Goal: Transaction & Acquisition: Purchase product/service

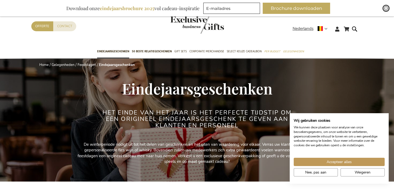
click at [388, 9] on div "Close" at bounding box center [386, 8] width 6 height 6
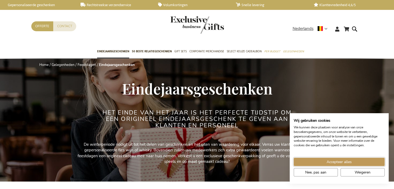
drag, startPoint x: 349, startPoint y: 165, endPoint x: 337, endPoint y: 160, distance: 12.6
click at [349, 165] on button "Accepteer alles" at bounding box center [339, 162] width 91 height 8
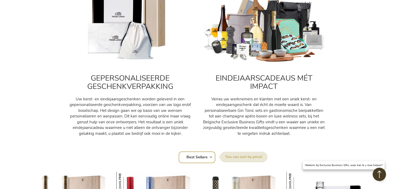
scroll to position [241, 0]
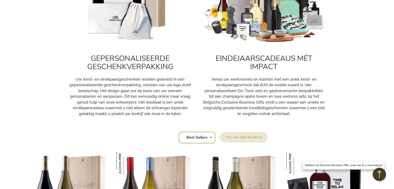
click at [212, 139] on select "Positie Best Sellers Meest bekeken Nieuw Biggest Saving Price: low to high Pric…" at bounding box center [197, 138] width 37 height 12
select select "price_asc"
click at [179, 132] on select "Positie Best Sellers Meest bekeken Nieuw Biggest Saving Price: low to high Pric…" at bounding box center [197, 138] width 37 height 12
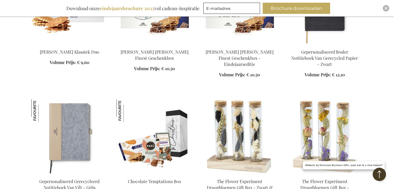
scroll to position [695, 0]
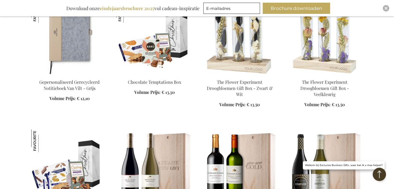
scroll to position [829, 0]
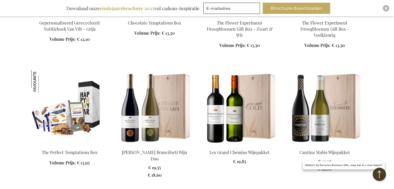
click at [70, 123] on img at bounding box center [69, 107] width 76 height 75
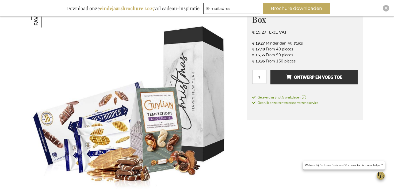
scroll to position [80, 0]
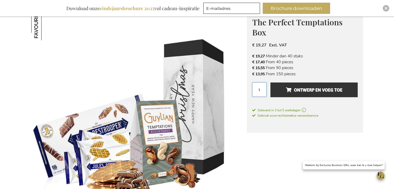
drag, startPoint x: 258, startPoint y: 91, endPoint x: 261, endPoint y: 91, distance: 2.7
click at [261, 91] on input "1" at bounding box center [259, 90] width 14 height 14
type input "250"
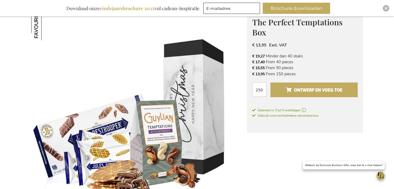
click at [317, 87] on span "Ontwerp en voeg toe" at bounding box center [314, 90] width 56 height 9
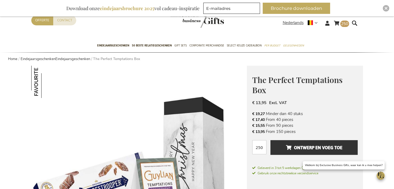
scroll to position [0, 0]
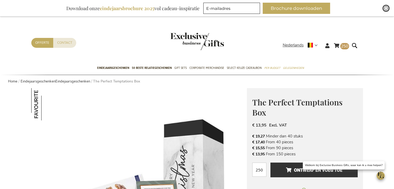
drag, startPoint x: 387, startPoint y: 9, endPoint x: 380, endPoint y: 10, distance: 6.9
click at [387, 9] on img "Close" at bounding box center [385, 8] width 3 height 3
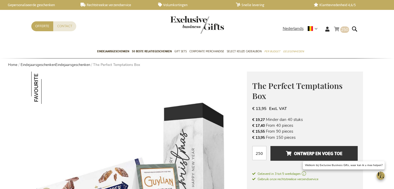
click at [337, 31] on link "Winkelwagen 250 250 items" at bounding box center [341, 30] width 15 height 9
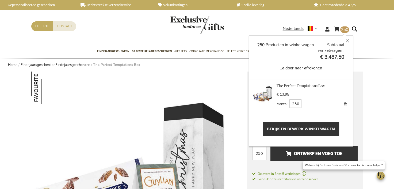
click at [59, 126] on img at bounding box center [139, 179] width 216 height 215
drag, startPoint x: 11, startPoint y: 121, endPoint x: 62, endPoint y: 104, distance: 53.7
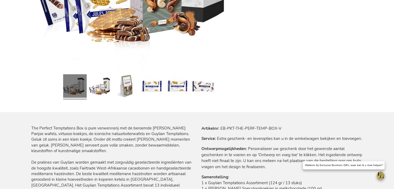
scroll to position [241, 0]
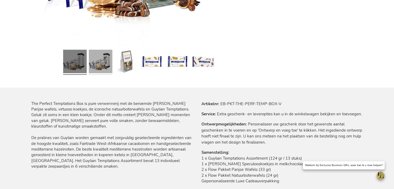
click at [97, 69] on link at bounding box center [101, 62] width 24 height 29
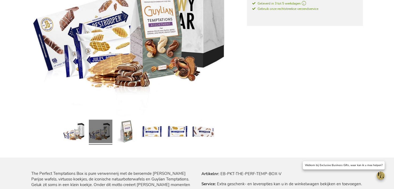
scroll to position [134, 0]
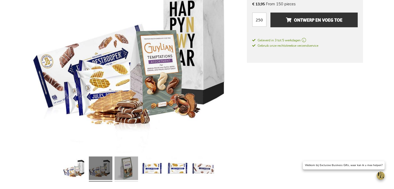
click at [120, 164] on link at bounding box center [126, 169] width 24 height 29
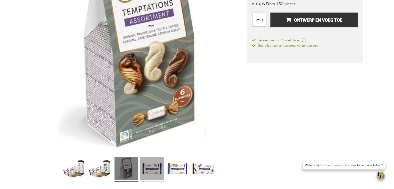
click at [156, 164] on link at bounding box center [152, 169] width 24 height 29
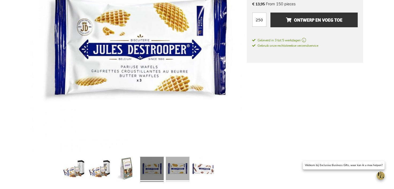
click at [181, 169] on link at bounding box center [178, 169] width 24 height 29
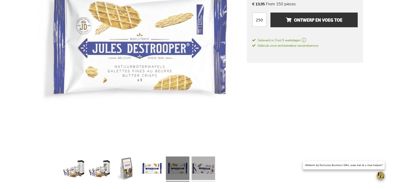
click at [202, 171] on link at bounding box center [204, 169] width 24 height 29
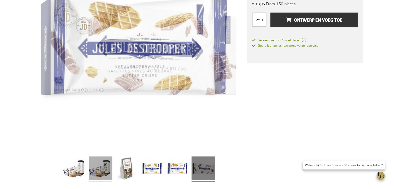
click at [100, 172] on link at bounding box center [101, 169] width 24 height 29
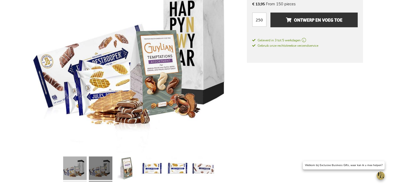
click at [82, 174] on link at bounding box center [75, 169] width 24 height 29
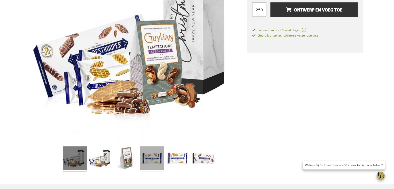
scroll to position [187, 0]
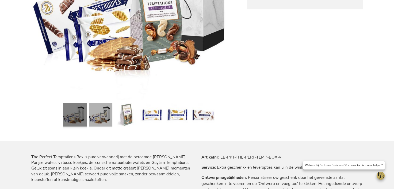
click at [104, 122] on link at bounding box center [101, 115] width 24 height 29
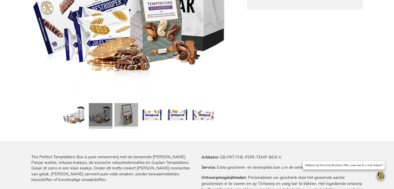
click at [133, 126] on link at bounding box center [126, 115] width 24 height 29
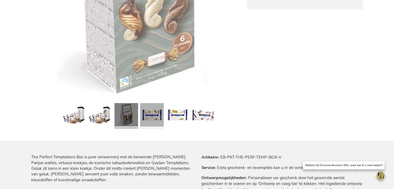
click at [152, 120] on link at bounding box center [152, 115] width 24 height 29
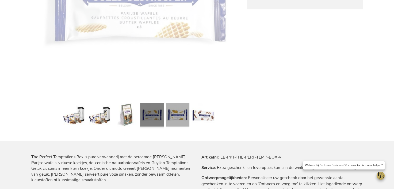
click at [172, 122] on link at bounding box center [178, 115] width 24 height 29
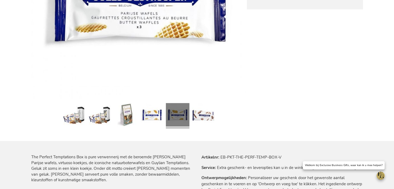
drag, startPoint x: 202, startPoint y: 122, endPoint x: 187, endPoint y: 122, distance: 14.4
click at [201, 122] on link at bounding box center [204, 115] width 24 height 29
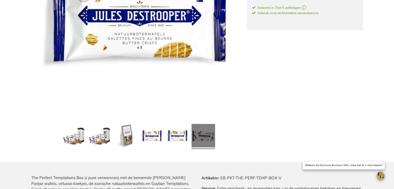
scroll to position [134, 0]
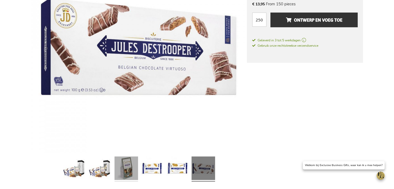
click at [122, 171] on link at bounding box center [126, 169] width 24 height 29
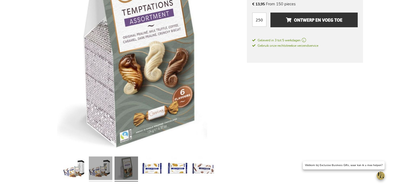
click at [99, 173] on link at bounding box center [101, 169] width 24 height 29
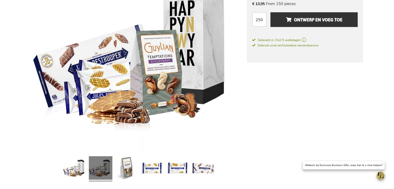
scroll to position [160, 0]
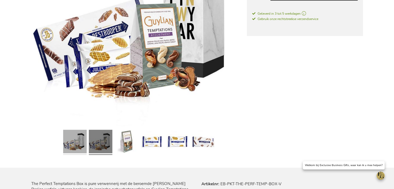
click at [77, 146] on link at bounding box center [75, 142] width 24 height 29
click at [72, 150] on link at bounding box center [75, 142] width 24 height 29
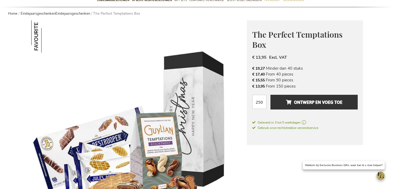
scroll to position [27, 0]
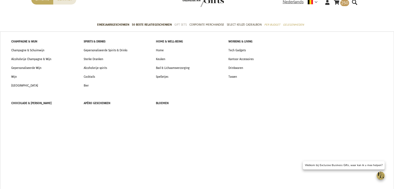
click at [181, 24] on span "Gift Sets" at bounding box center [180, 25] width 12 height 6
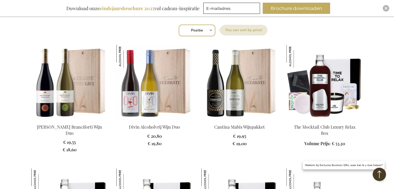
click at [212, 31] on select "Positie Best Sellers Meest bekeken Nieuw Biggest Saving Price: low to high Pric…" at bounding box center [197, 31] width 37 height 12
select select "price_asc"
click at [179, 25] on select "Positie Best Sellers Meest bekeken Nieuw Biggest Saving Price: low to high Pric…" at bounding box center [197, 31] width 37 height 12
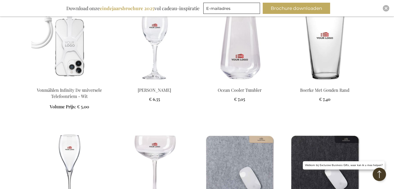
scroll to position [374, 0]
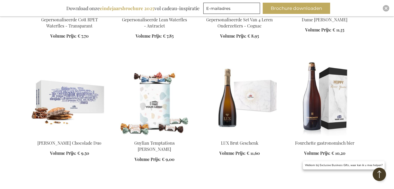
scroll to position [802, 0]
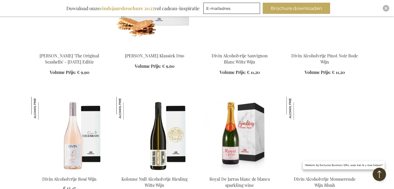
scroll to position [1230, 0]
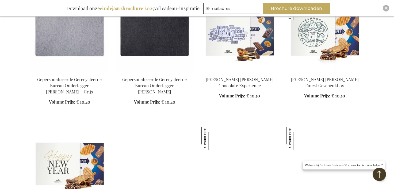
scroll to position [1471, 0]
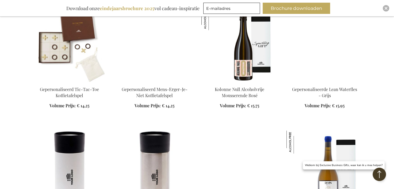
scroll to position [2193, 0]
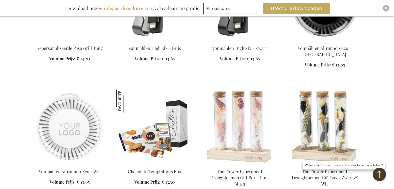
scroll to position [2541, 0]
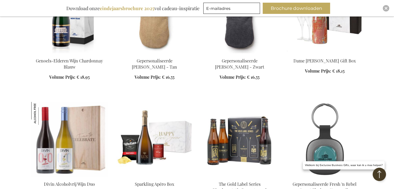
scroll to position [3023, 0]
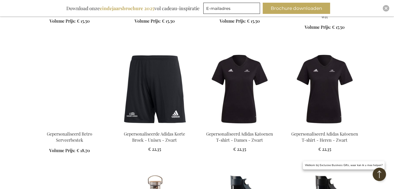
scroll to position [3424, 0]
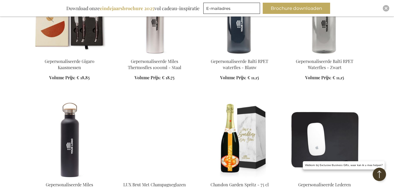
scroll to position [3664, 0]
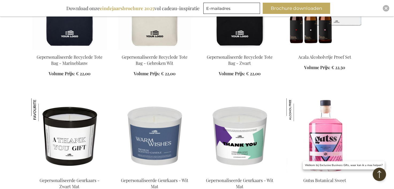
scroll to position [4146, 0]
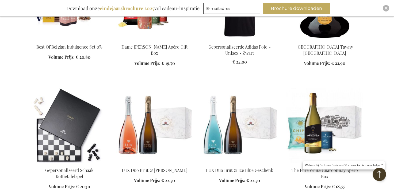
scroll to position [4520, 0]
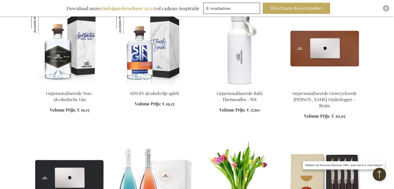
scroll to position [5055, 0]
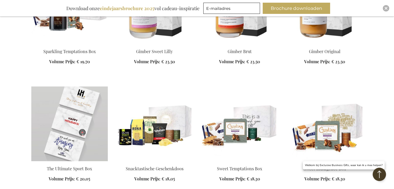
scroll to position [5323, 0]
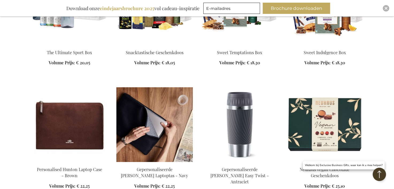
scroll to position [5269, 0]
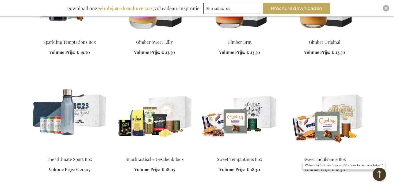
click at [231, 82] on img at bounding box center [239, 114] width 76 height 75
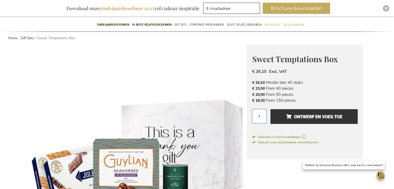
drag, startPoint x: 255, startPoint y: 117, endPoint x: 262, endPoint y: 117, distance: 7.0
click at [262, 117] on input "1" at bounding box center [259, 116] width 14 height 14
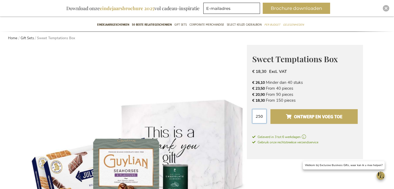
type input "250"
click at [324, 121] on span "Ontwerp en voeg toe" at bounding box center [314, 117] width 56 height 9
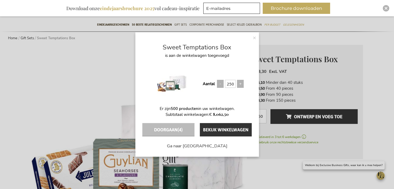
click at [252, 39] on div "× Sweet Temptations Box is aan de winkelwagen toegevoegd Aantal 250 Er zijn 500…" at bounding box center [197, 94] width 124 height 124
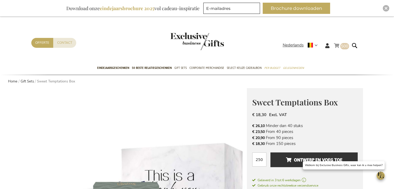
click at [337, 45] on link "Winkelwagen 500 500 items" at bounding box center [341, 46] width 15 height 9
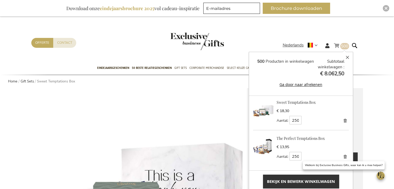
scroll to position [27, 0]
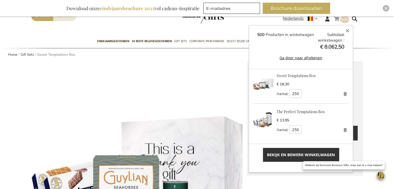
click at [345, 95] on link "Verwijder" at bounding box center [344, 93] width 7 height 7
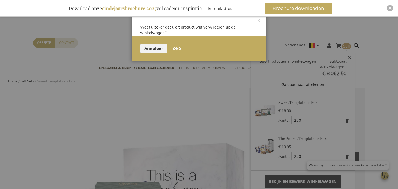
click at [174, 47] on span "Oké" at bounding box center [177, 49] width 8 height 6
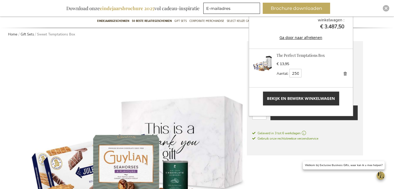
scroll to position [53, 0]
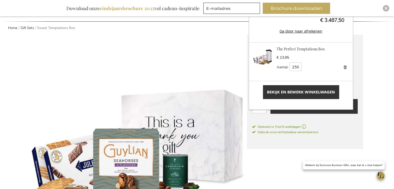
click at [268, 57] on img at bounding box center [263, 57] width 21 height 21
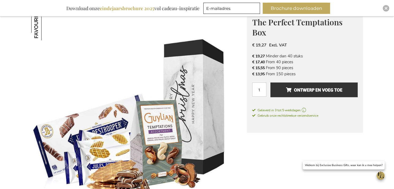
scroll to position [107, 0]
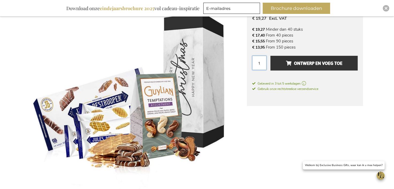
click at [262, 62] on input "1" at bounding box center [259, 63] width 14 height 14
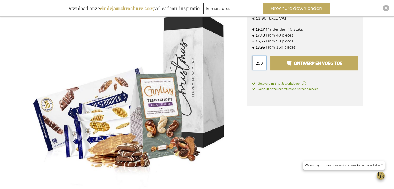
type input "250"
click at [307, 62] on span "Ontwerp en voeg toe" at bounding box center [314, 63] width 56 height 9
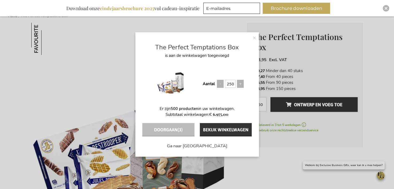
scroll to position [0, 0]
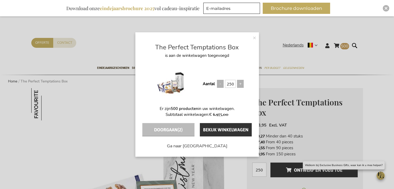
click at [337, 47] on div "× The Perfect Temptations Box is aan de winkelwagen toegevoegd Aantal 250 Er zi…" at bounding box center [197, 94] width 394 height 189
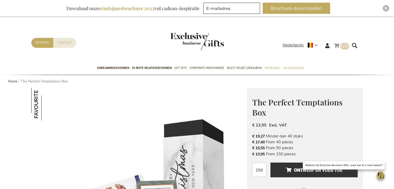
click at [338, 45] on link "Winkelwagen 500 500 items" at bounding box center [341, 46] width 15 height 9
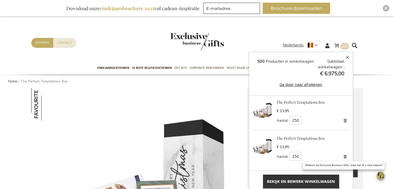
click at [345, 120] on link "Verwijder" at bounding box center [344, 120] width 7 height 7
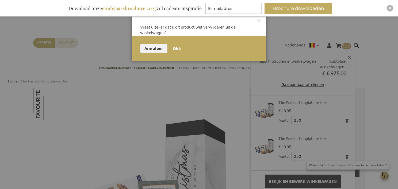
click at [175, 51] on span "Oké" at bounding box center [177, 49] width 8 height 6
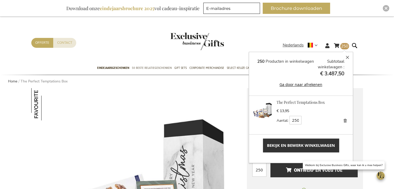
click at [140, 68] on span "50 beste relatiegeschenken" at bounding box center [152, 68] width 40 height 6
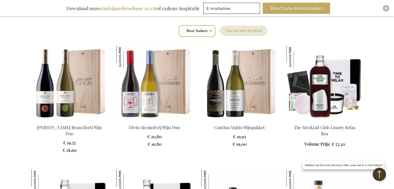
scroll to position [348, 0]
click at [208, 32] on select "Positie Best Sellers Meest bekeken Nieuw Biggest Saving Price: low to high Pric…" at bounding box center [197, 31] width 37 height 12
select select "price_asc"
click at [179, 25] on select "Positie Best Sellers Meest bekeken Nieuw Biggest Saving Price: low to high Pric…" at bounding box center [197, 31] width 37 height 12
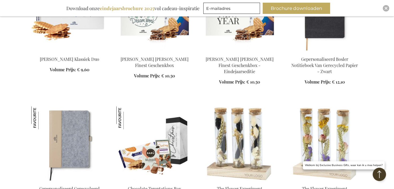
scroll to position [722, 0]
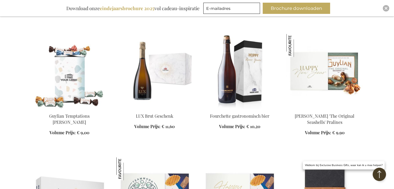
scroll to position [481, 0]
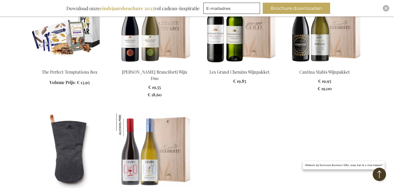
scroll to position [963, 0]
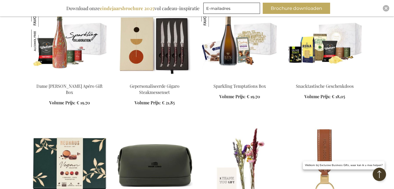
scroll to position [1257, 0]
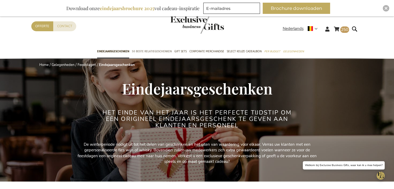
click at [154, 51] on span "50 beste relatiegeschenken" at bounding box center [152, 52] width 40 height 6
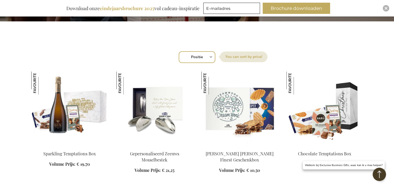
click at [213, 58] on select "Positie Best Sellers Meest bekeken Nieuw Biggest Saving Price: low to high Pric…" at bounding box center [197, 57] width 37 height 12
select select "saving"
click at [179, 51] on select "Positie Best Sellers Meest bekeken Nieuw Biggest Saving Price: low to high Pric…" at bounding box center [197, 57] width 37 height 12
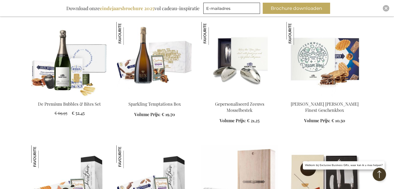
scroll to position [160, 0]
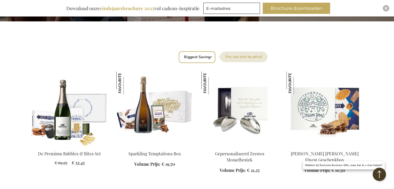
click at [208, 58] on select "Positie Best Sellers Meest bekeken Nieuw Biggest Saving Price: low to high Pric…" at bounding box center [197, 57] width 37 height 12
select select "price_asc"
click at [179, 51] on select "Positie Best Sellers Meest bekeken Nieuw Biggest Saving Price: low to high Pric…" at bounding box center [197, 57] width 37 height 12
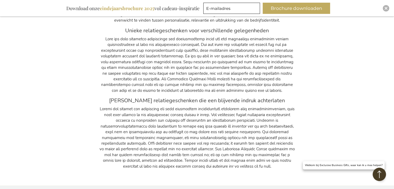
scroll to position [1253, 0]
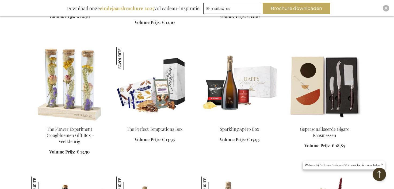
scroll to position [451, 0]
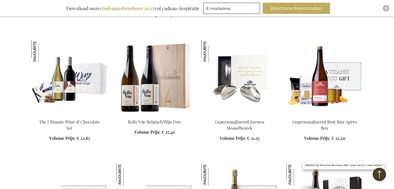
scroll to position [825, 0]
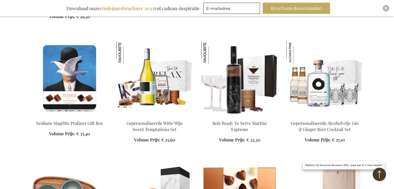
scroll to position [1200, 0]
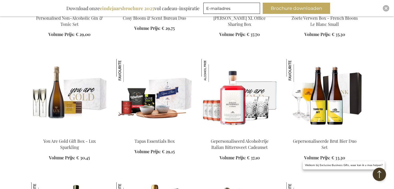
scroll to position [1681, 0]
